Goal: Information Seeking & Learning: Learn about a topic

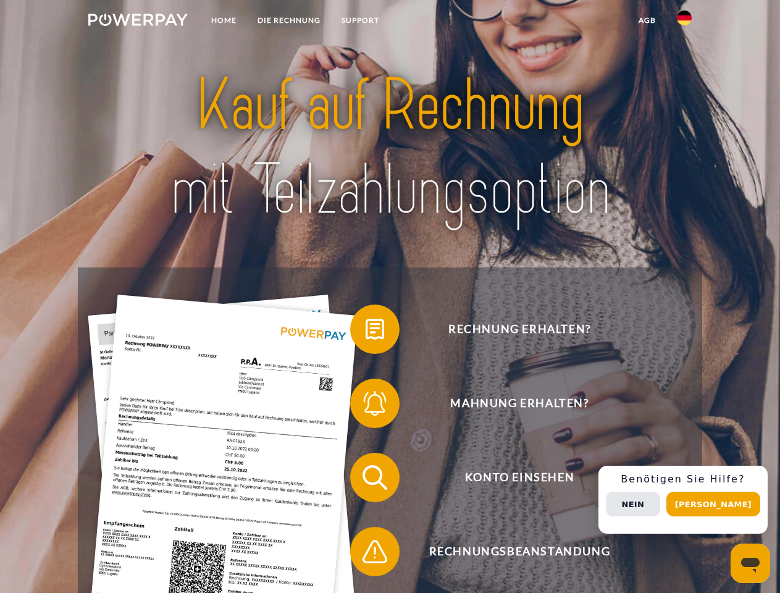
click at [138, 22] on img at bounding box center [137, 20] width 99 height 12
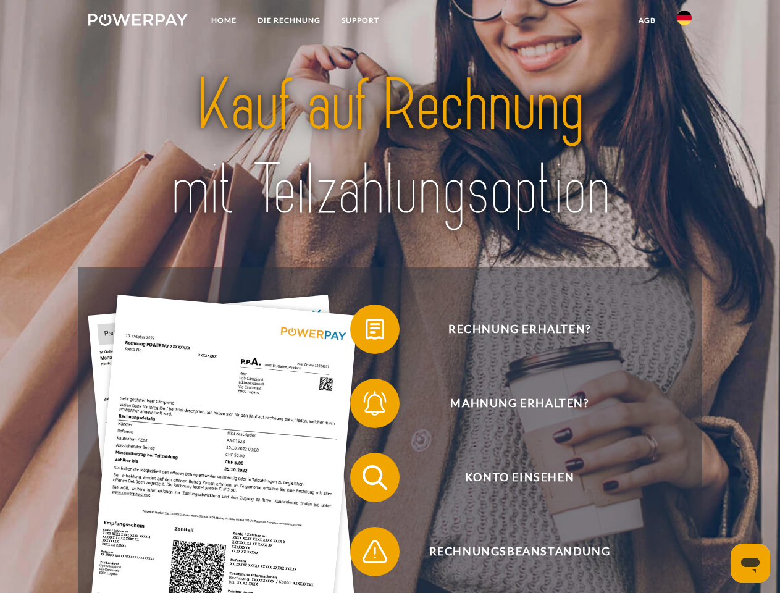
click at [684, 22] on img at bounding box center [684, 18] width 15 height 15
click at [647, 20] on link "agb" at bounding box center [647, 20] width 38 height 22
click at [366, 332] on span at bounding box center [357, 329] width 62 height 62
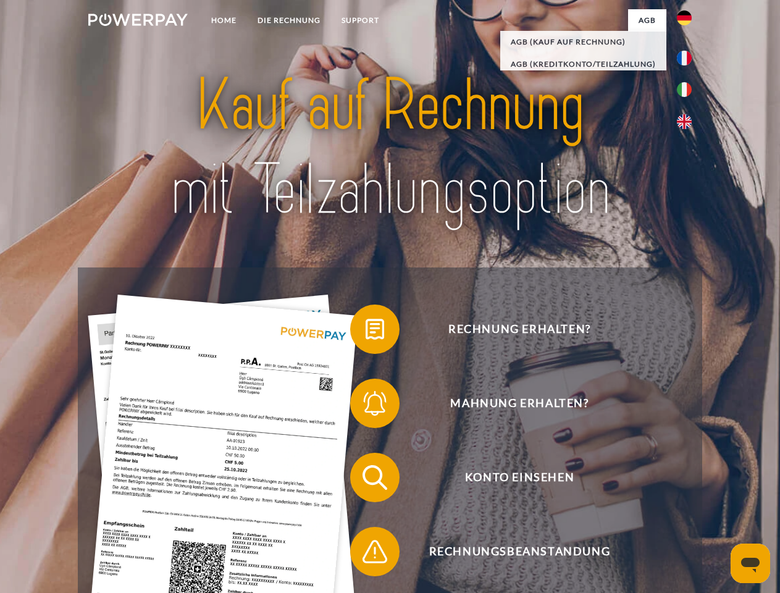
click at [366, 406] on span at bounding box center [357, 404] width 62 height 62
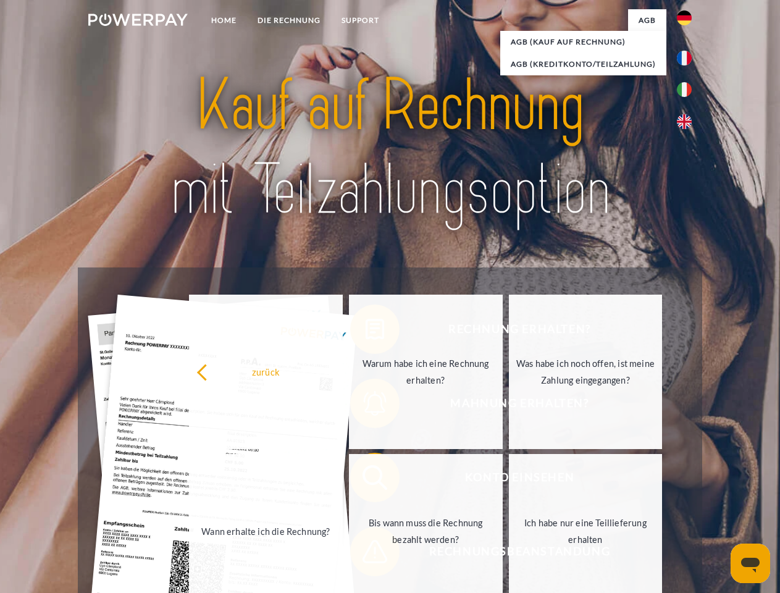
click at [366, 480] on link "Bis wann muss die Rechnung bezahlt werden?" at bounding box center [426, 531] width 154 height 154
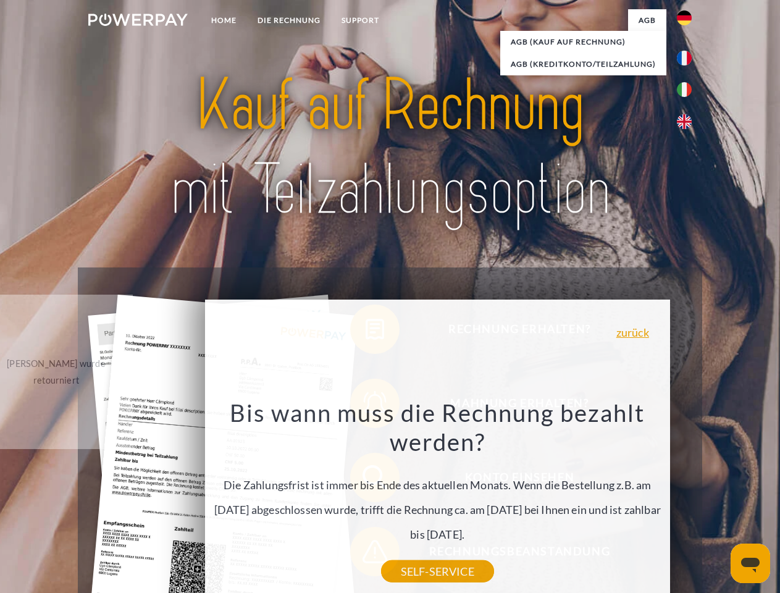
click at [688, 500] on div "Rechnung erhalten? Mahnung erhalten? Konto einsehen" at bounding box center [390, 514] width 624 height 494
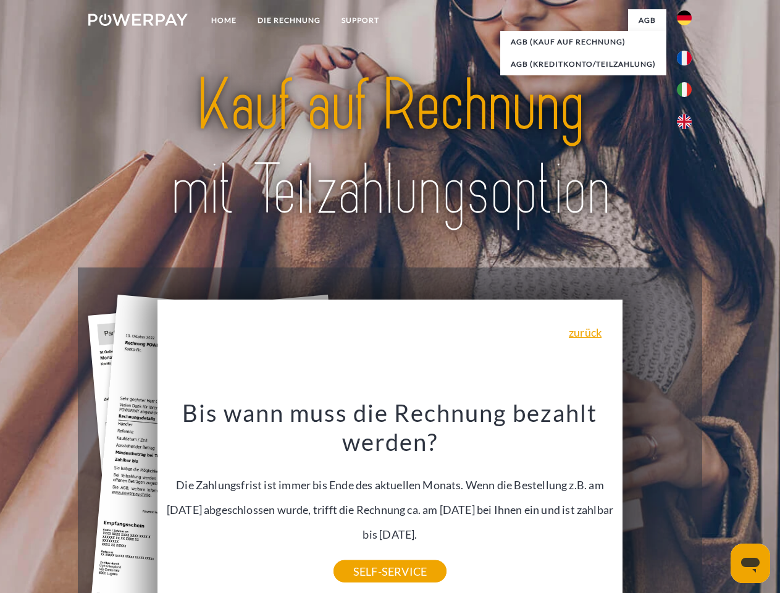
click at [657, 502] on span "Konto einsehen" at bounding box center [519, 477] width 303 height 49
click at [718, 504] on header "Home DIE RECHNUNG SUPPORT" at bounding box center [390, 426] width 780 height 853
